Goal: Task Accomplishment & Management: Use online tool/utility

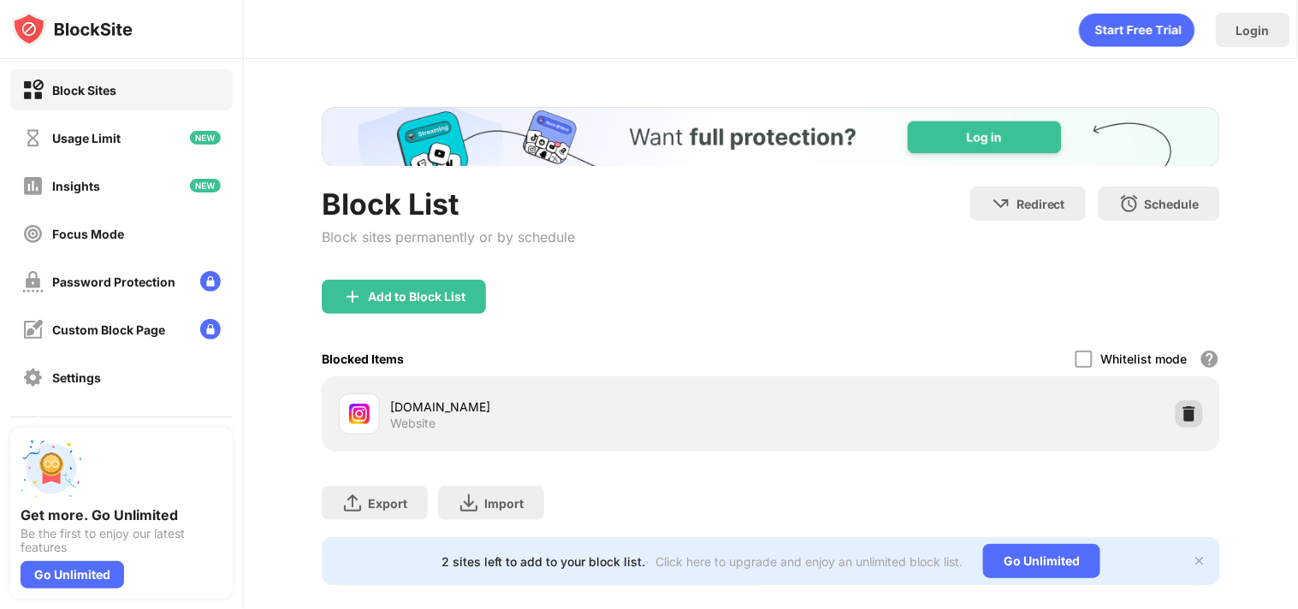
click at [1182, 414] on img at bounding box center [1189, 414] width 17 height 17
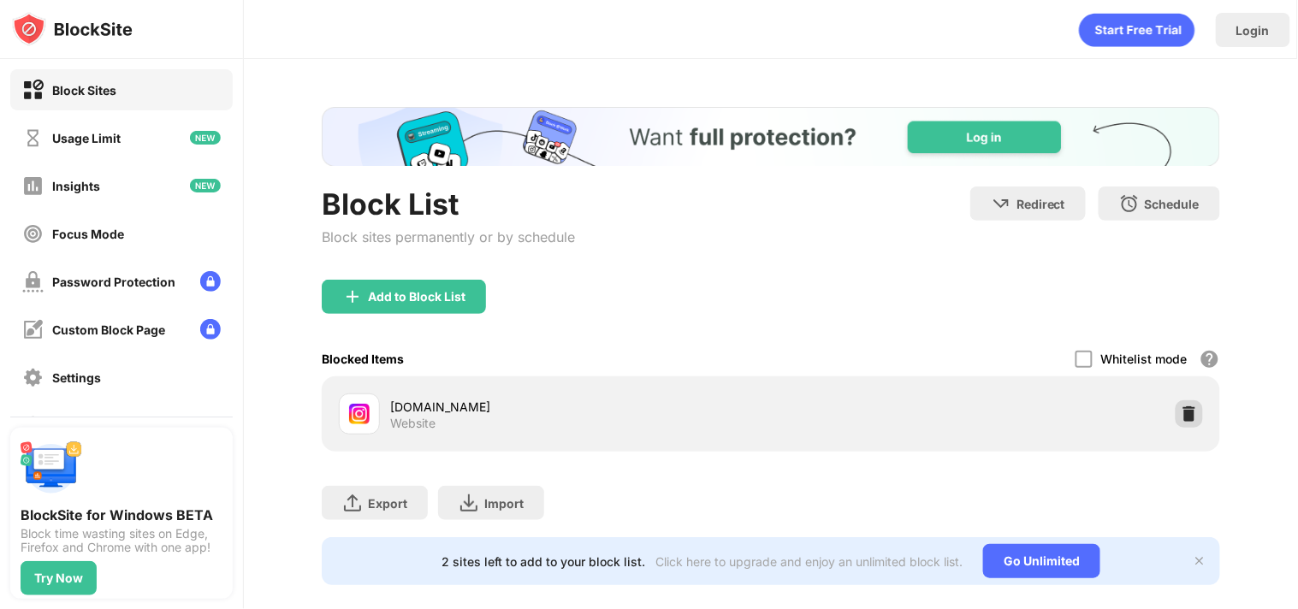
click at [1185, 414] on div at bounding box center [1189, 413] width 27 height 27
